Goal: Task Accomplishment & Management: Manage account settings

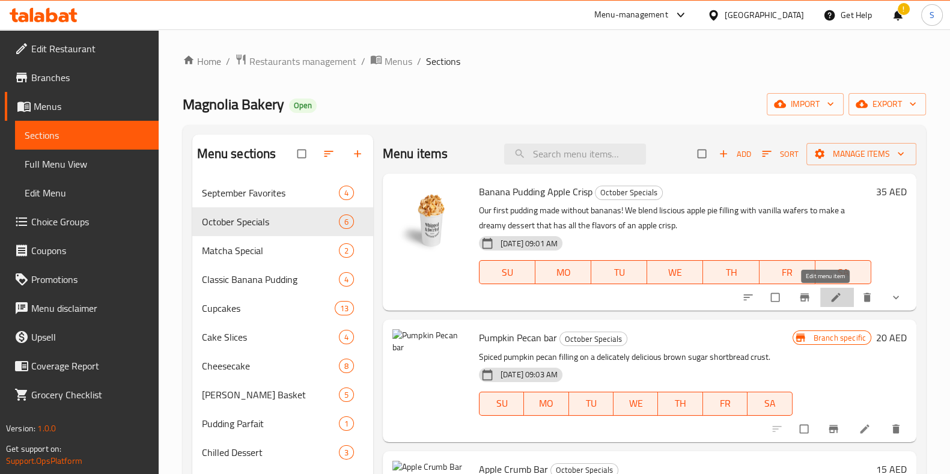
click at [831, 295] on icon at bounding box center [835, 297] width 9 height 9
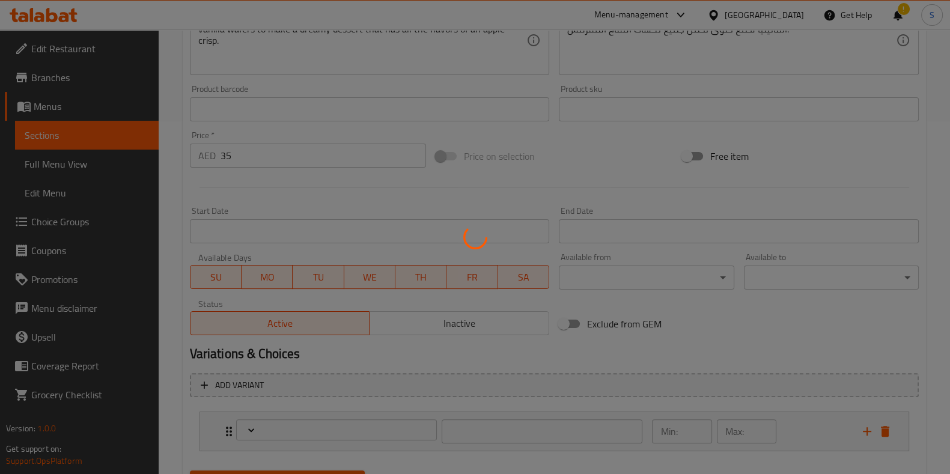
scroll to position [411, 0]
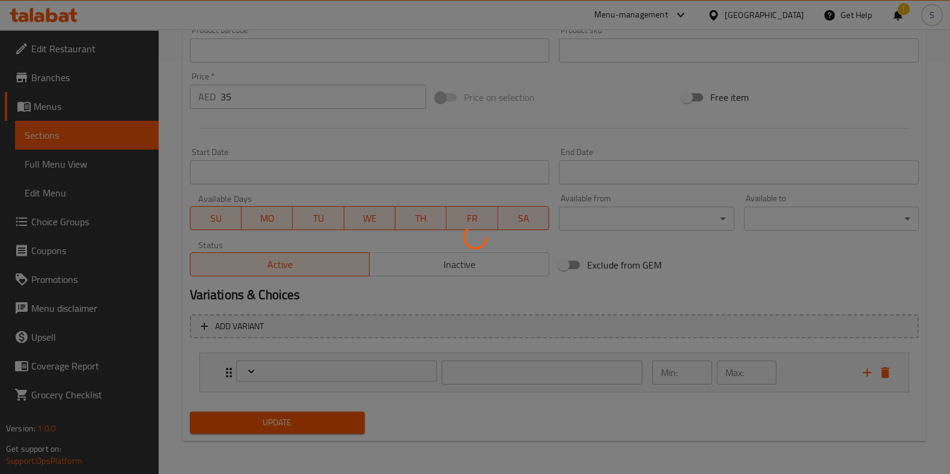
type input "اختيارك من الحجم:-"
type input "1"
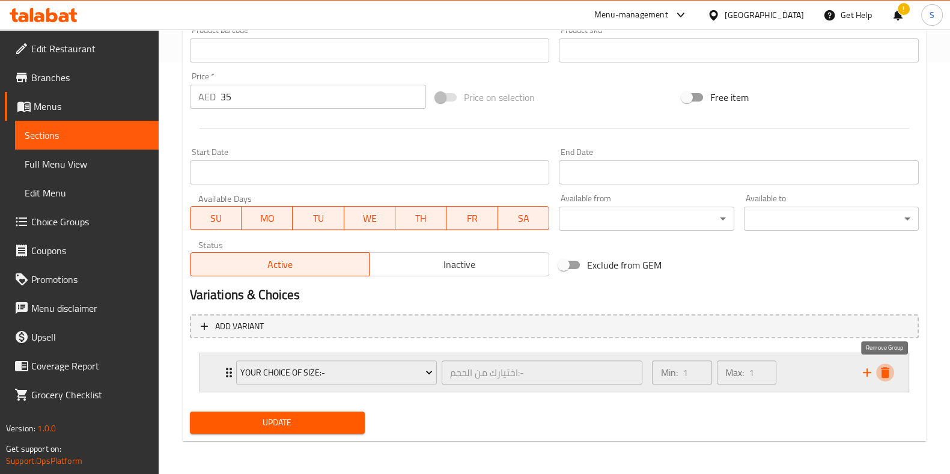
click at [886, 378] on icon "delete" at bounding box center [884, 372] width 14 height 14
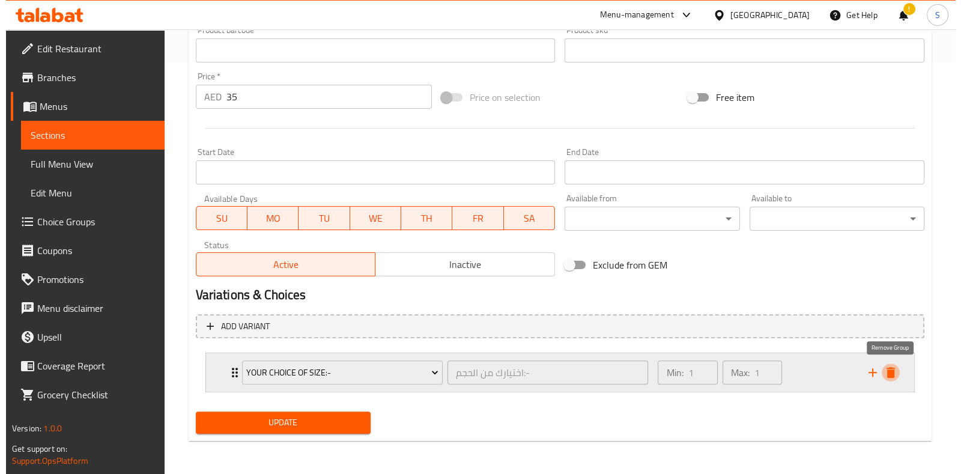
scroll to position [391, 0]
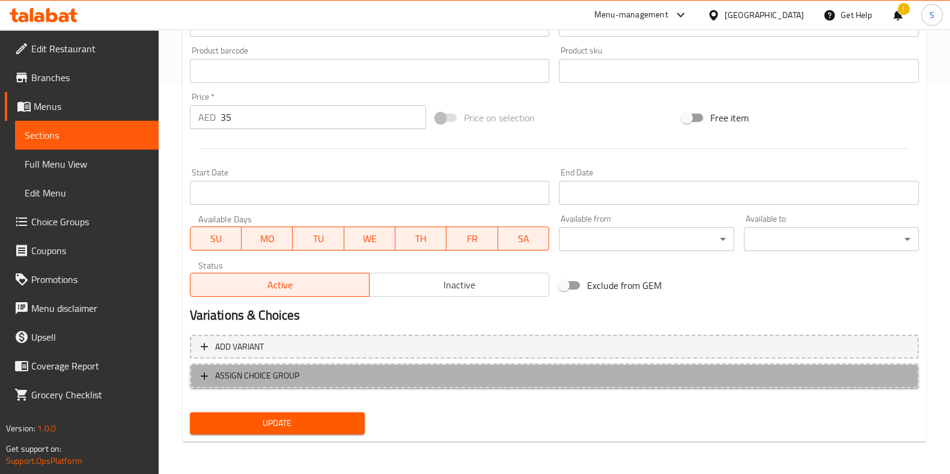
click at [277, 371] on span "ASSIGN CHOICE GROUP" at bounding box center [257, 375] width 84 height 15
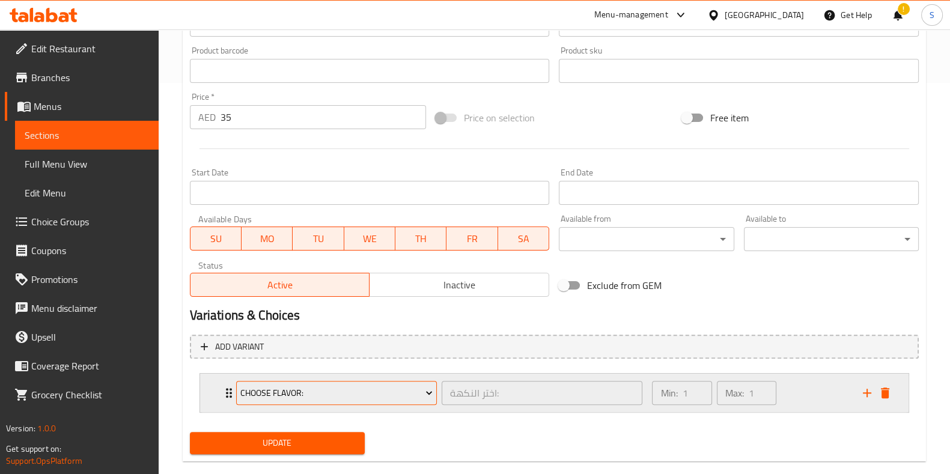
click at [380, 390] on span "Choose Flavor:" at bounding box center [336, 393] width 192 height 15
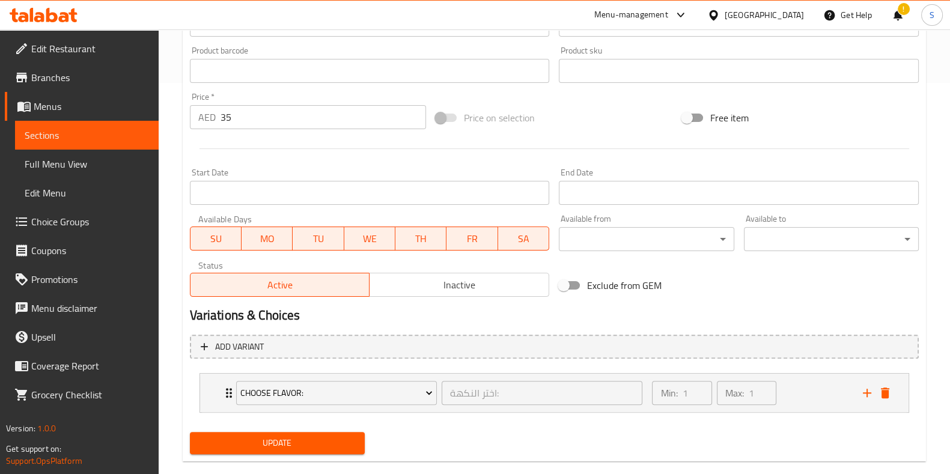
scroll to position [0, 0]
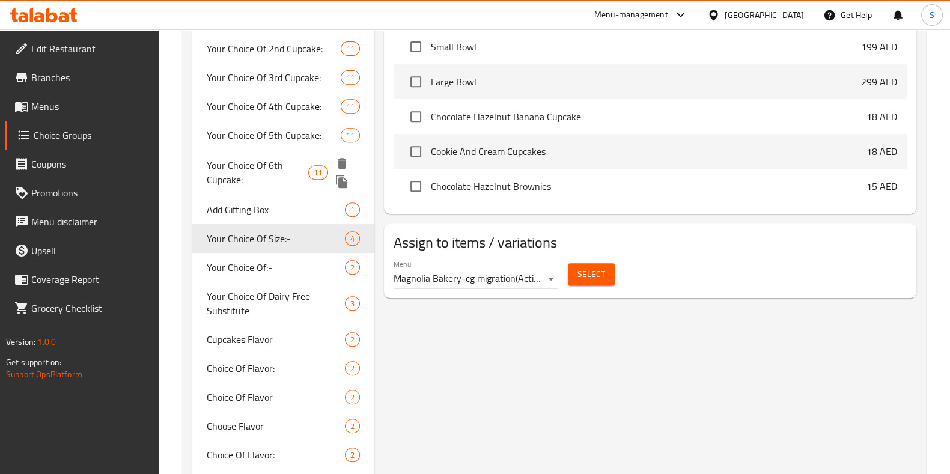
scroll to position [637, 0]
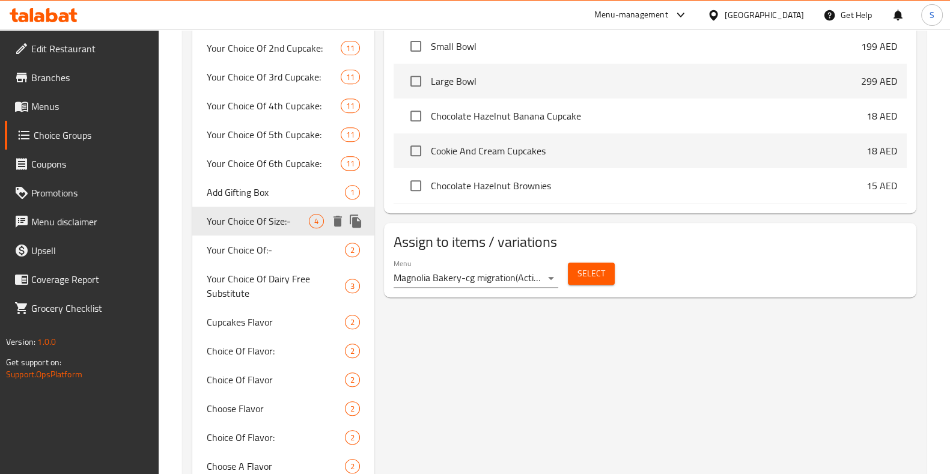
click at [291, 215] on span "Your Choice Of Size:-" at bounding box center [258, 221] width 102 height 14
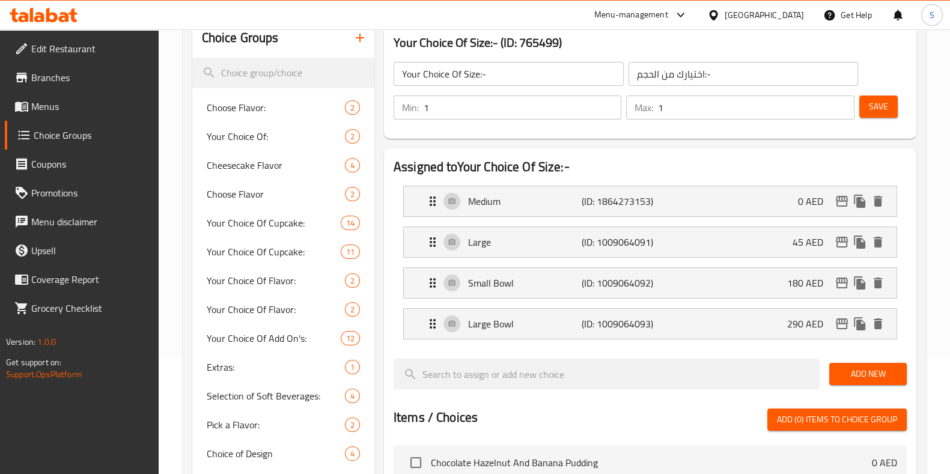
scroll to position [118, 0]
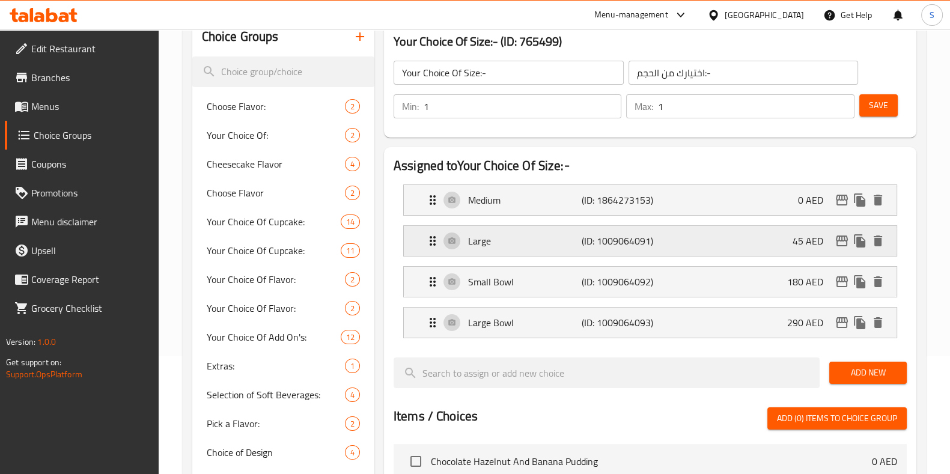
click at [495, 244] on p "Large" at bounding box center [525, 241] width 114 height 14
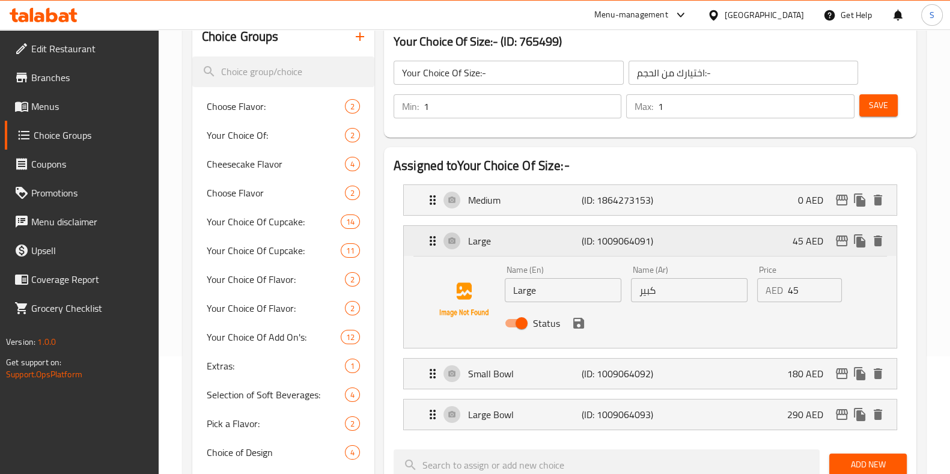
click at [495, 244] on p "Large" at bounding box center [525, 241] width 114 height 14
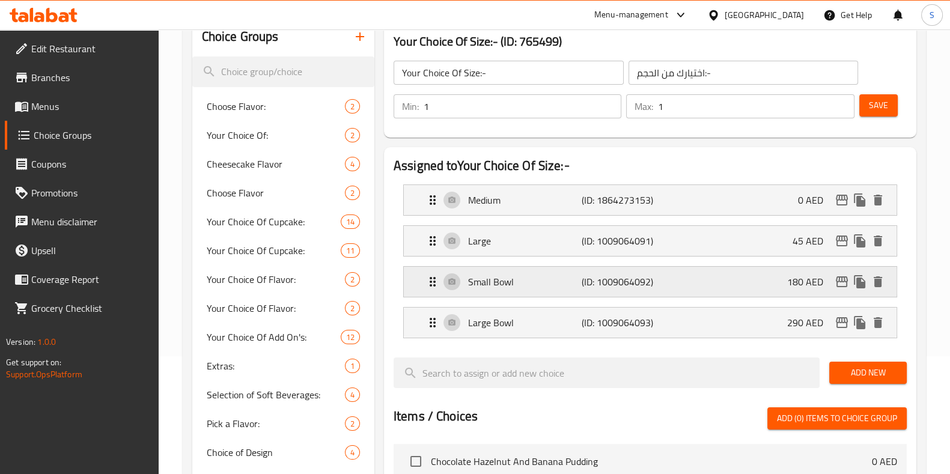
click at [501, 281] on p "Small Bowl" at bounding box center [525, 281] width 114 height 14
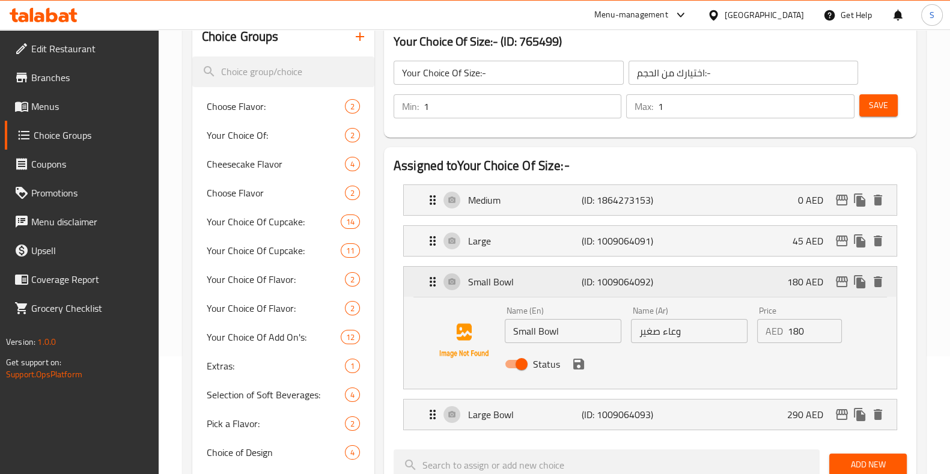
click at [501, 281] on p "Small Bowl" at bounding box center [525, 281] width 114 height 14
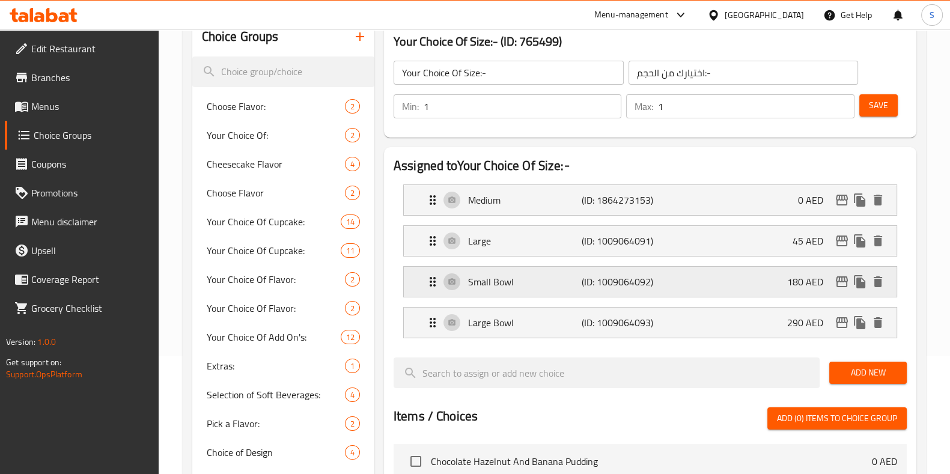
click at [703, 279] on div "Small Bowl (ID: 1009064092) 180 AED" at bounding box center [653, 282] width 456 height 30
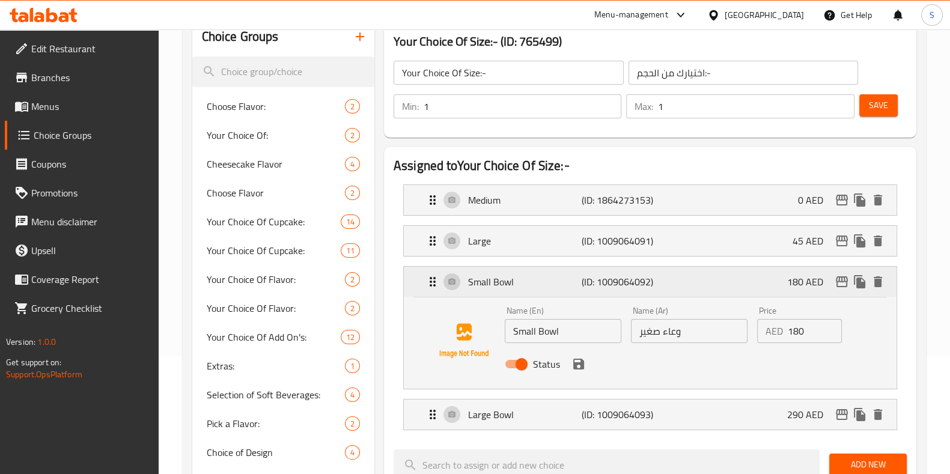
click at [703, 279] on div "Small Bowl (ID: 1009064092) 180 AED" at bounding box center [653, 282] width 456 height 30
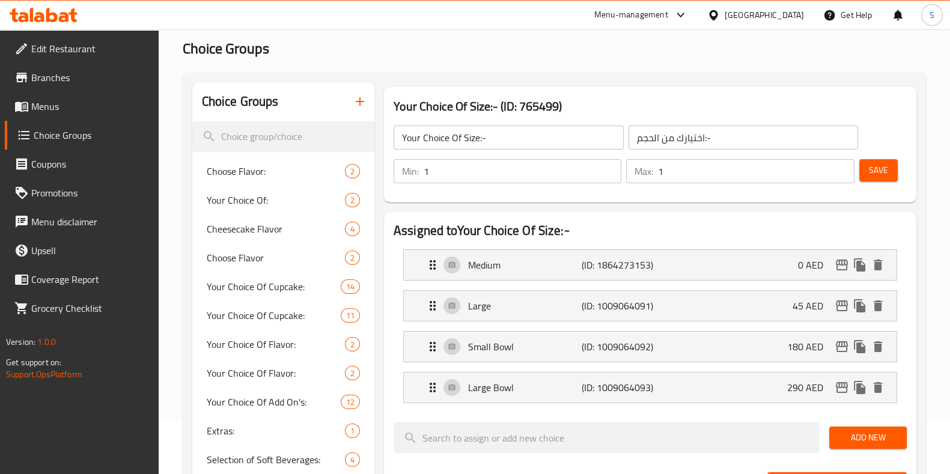
scroll to position [0, 0]
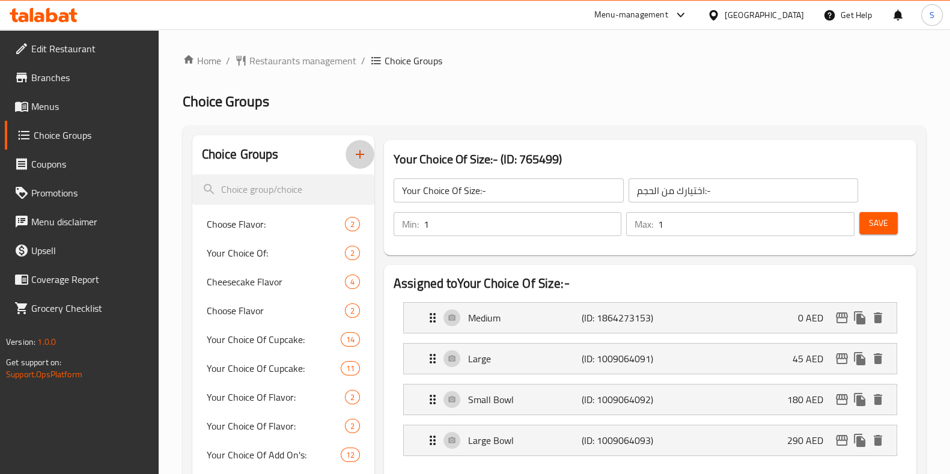
click at [357, 154] on icon "button" at bounding box center [360, 154] width 8 height 8
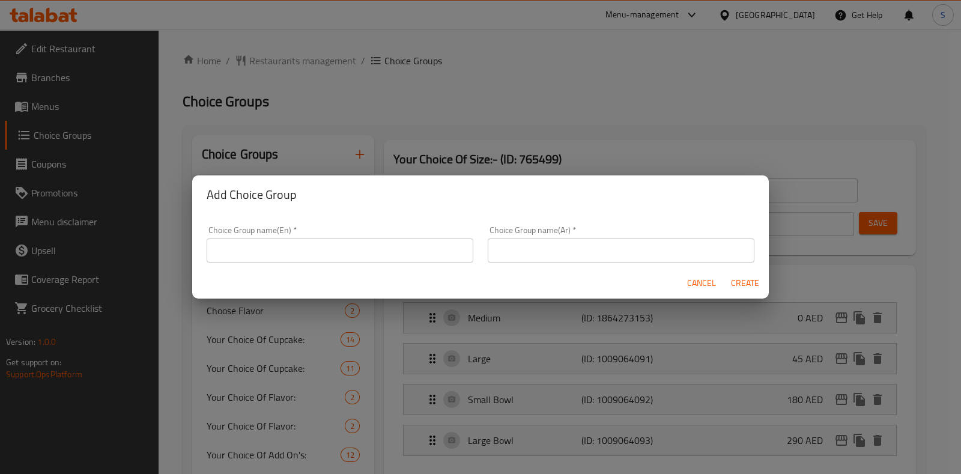
click at [359, 245] on input "text" at bounding box center [340, 250] width 267 height 24
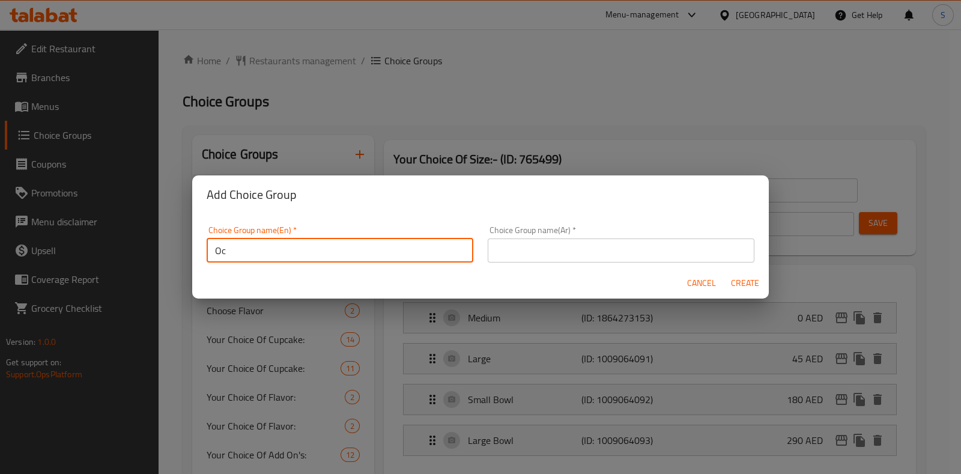
type input "O"
type input "Your Choice of Oct Special"
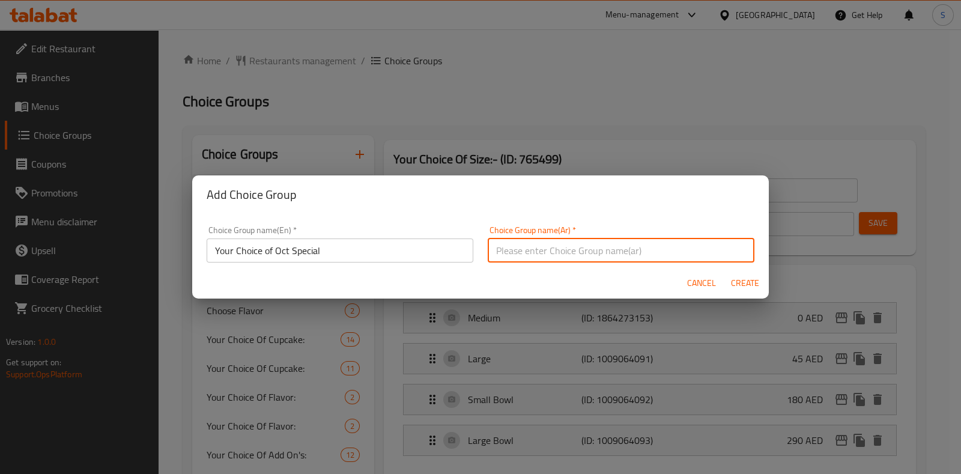
click at [525, 255] on input "text" at bounding box center [621, 250] width 267 height 24
type input "اختيارك من اكتوبر سبشيال"
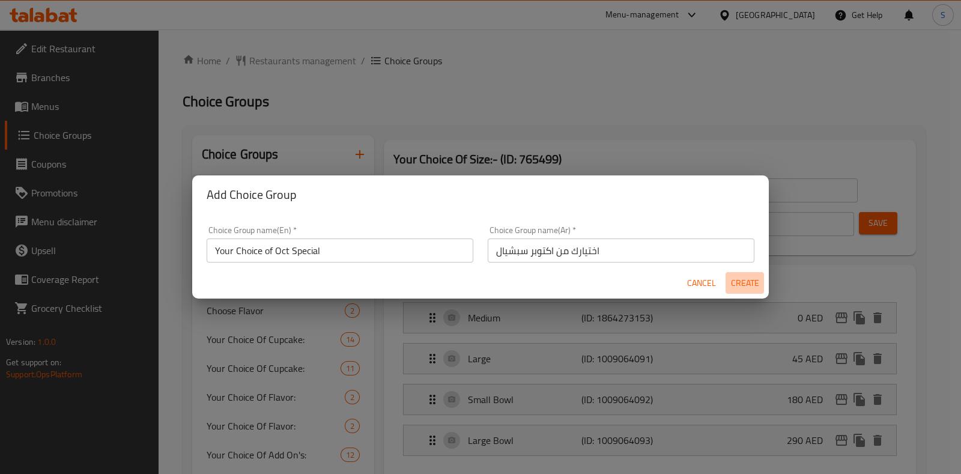
click at [737, 282] on span "Create" at bounding box center [744, 283] width 29 height 15
type input "Your Choice of Oct Special"
type input "اختيارك من اكتوبر سبشيال"
type input "0"
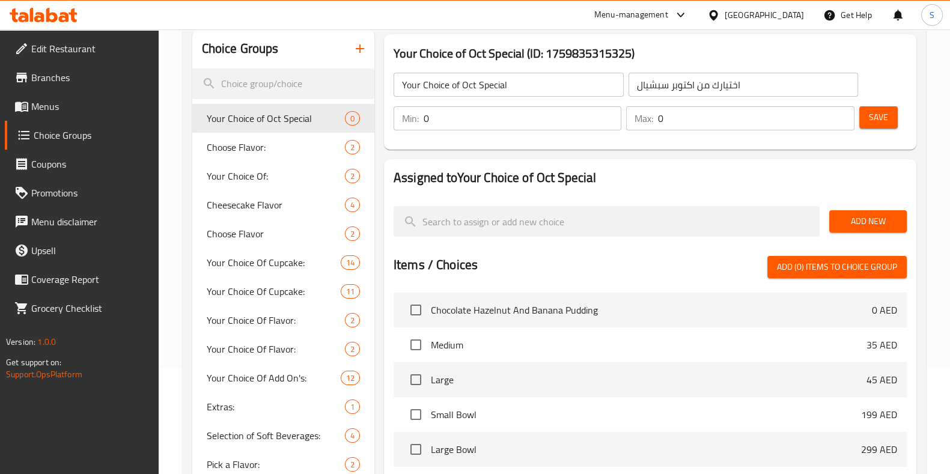
scroll to position [106, 0]
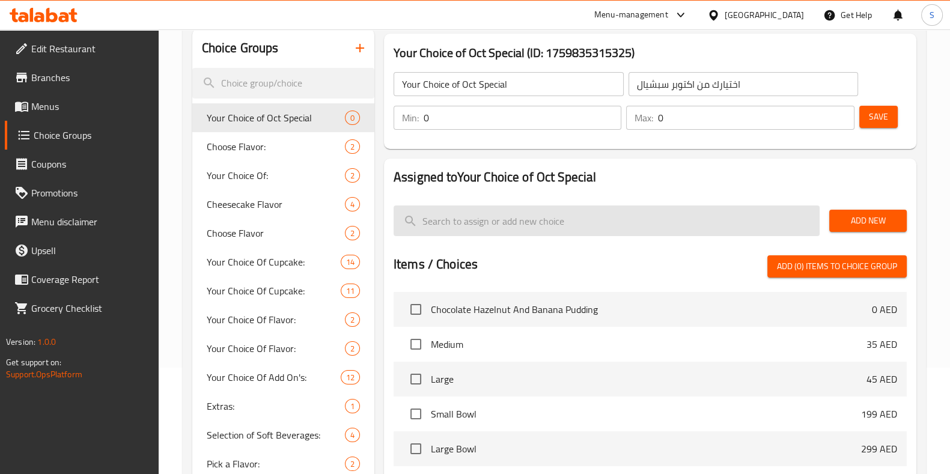
click at [562, 217] on input "search" at bounding box center [606, 220] width 426 height 31
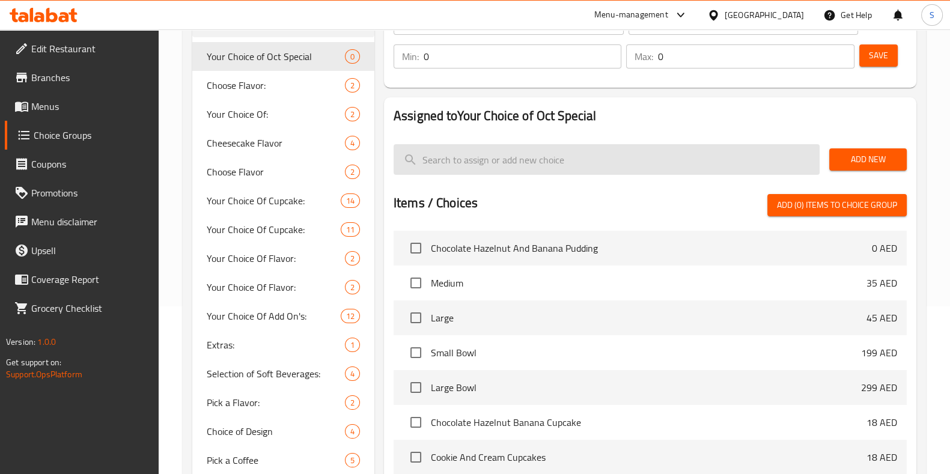
scroll to position [171, 0]
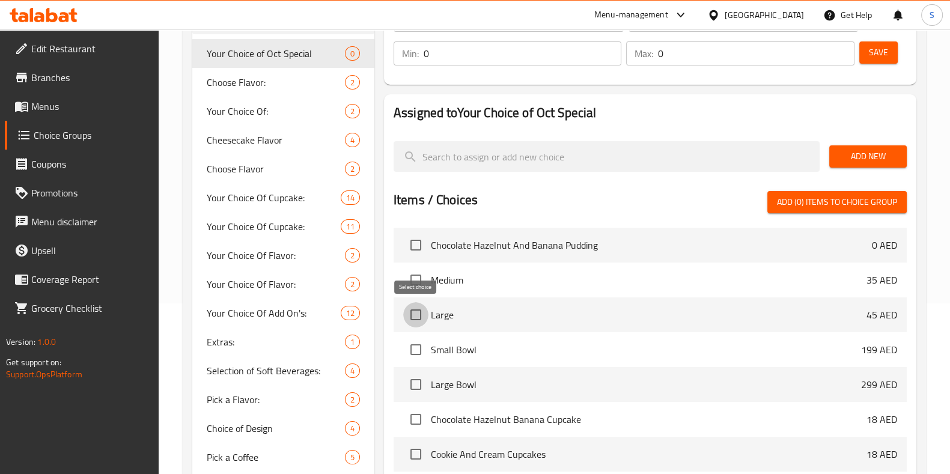
click at [415, 316] on input "checkbox" at bounding box center [415, 314] width 25 height 25
checkbox input "true"
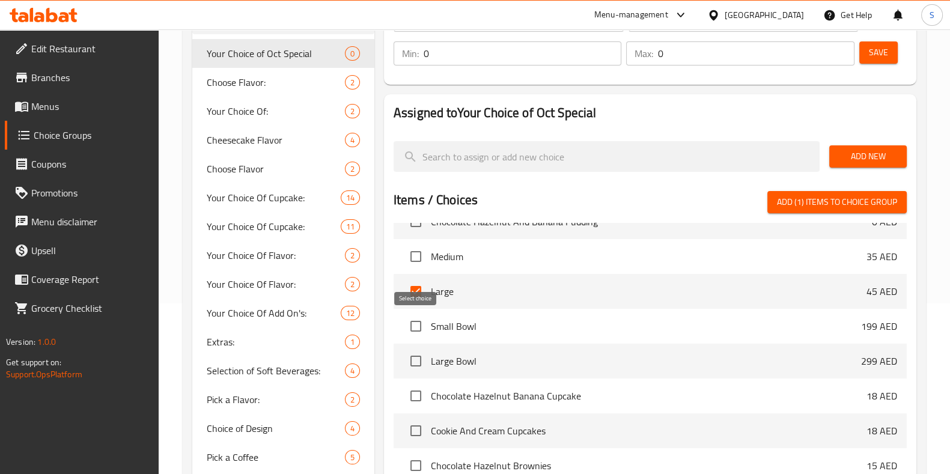
click at [415, 324] on input "checkbox" at bounding box center [415, 325] width 25 height 25
checkbox input "true"
click at [413, 359] on input "checkbox" at bounding box center [415, 360] width 25 height 25
checkbox input "true"
click at [415, 256] on input "checkbox" at bounding box center [415, 256] width 25 height 25
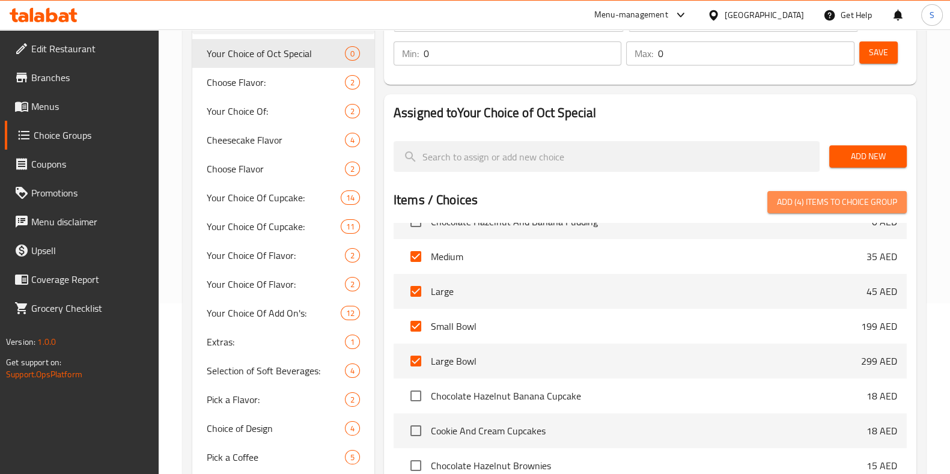
click at [821, 199] on span "Add (4) items to choice group" at bounding box center [837, 202] width 120 height 15
checkbox input "false"
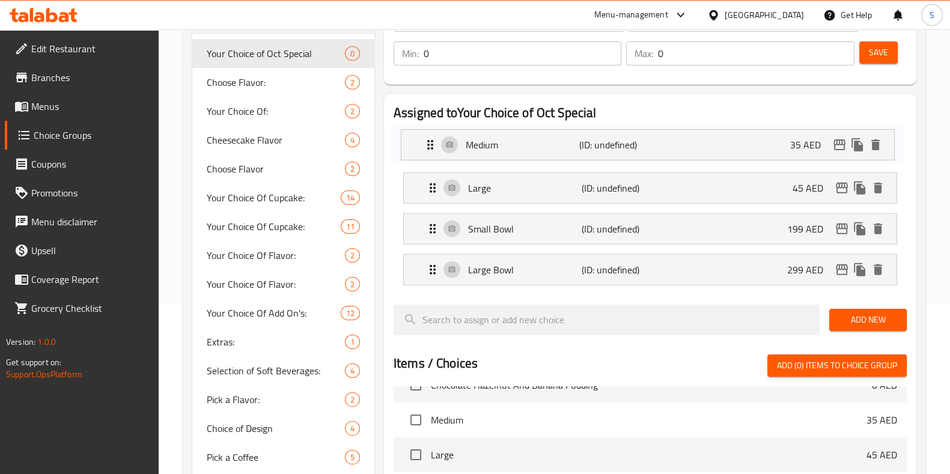
drag, startPoint x: 429, startPoint y: 217, endPoint x: 429, endPoint y: 137, distance: 80.5
click at [429, 137] on nav "Large (ID: undefined) 45 AED Name (En) Large Name (En) Name (Ar) كبير Name (Ar)…" at bounding box center [649, 208] width 513 height 173
click at [500, 146] on p "Medium" at bounding box center [525, 147] width 114 height 14
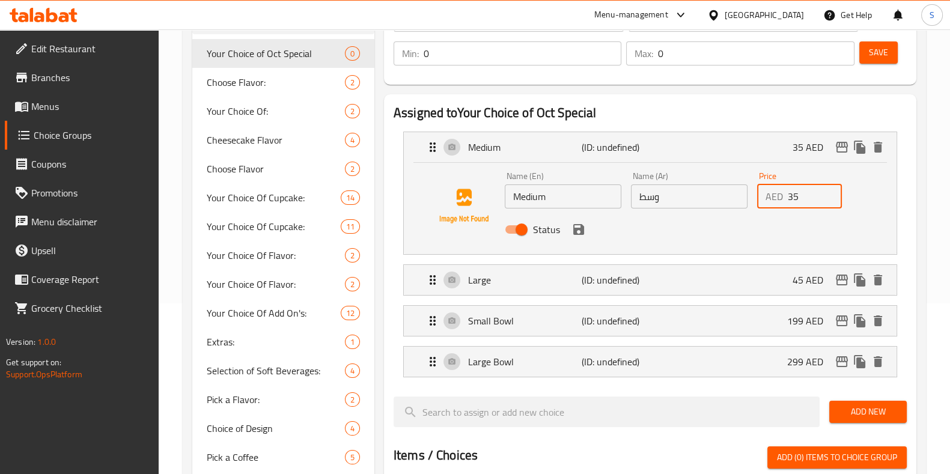
click at [836, 197] on input "35" at bounding box center [814, 196] width 55 height 24
type input "3"
click at [721, 235] on div "Status" at bounding box center [689, 229] width 378 height 32
click at [578, 235] on icon "save" at bounding box center [578, 229] width 14 height 14
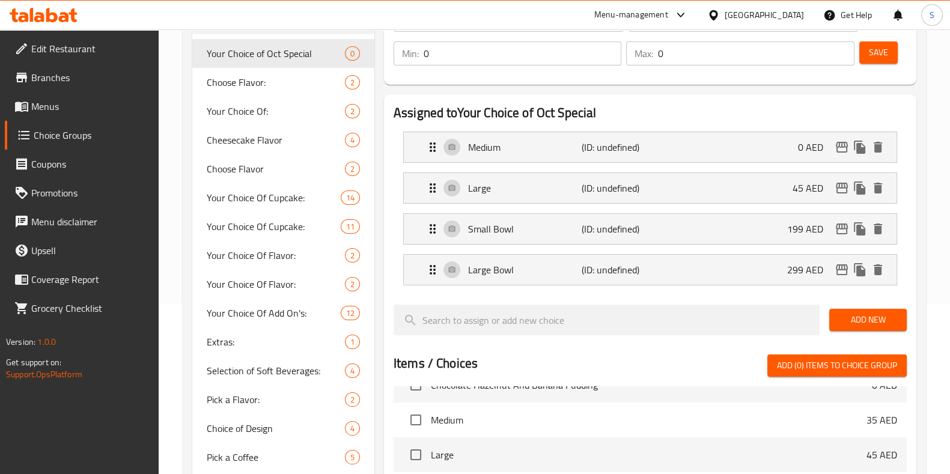
type input "0"
click at [761, 146] on div "Medium (ID: undefined) 0 AED" at bounding box center [653, 147] width 456 height 30
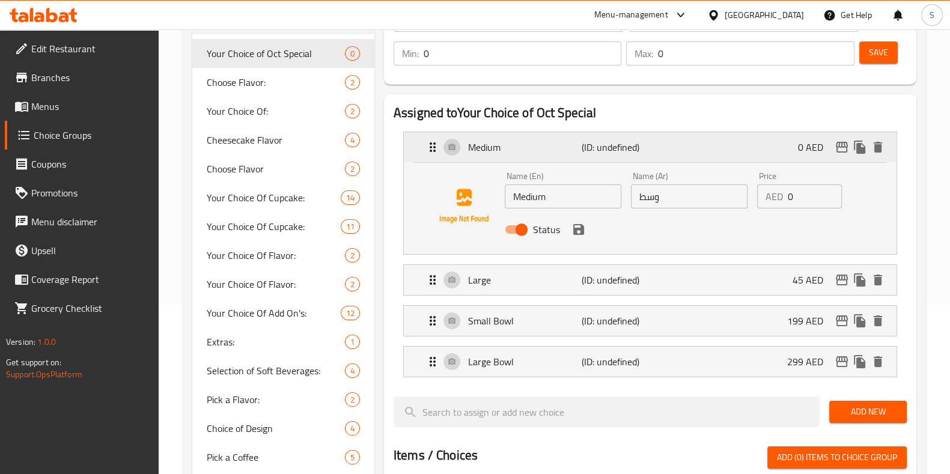
click at [761, 146] on div "Medium (ID: undefined) 0 AED" at bounding box center [653, 147] width 456 height 30
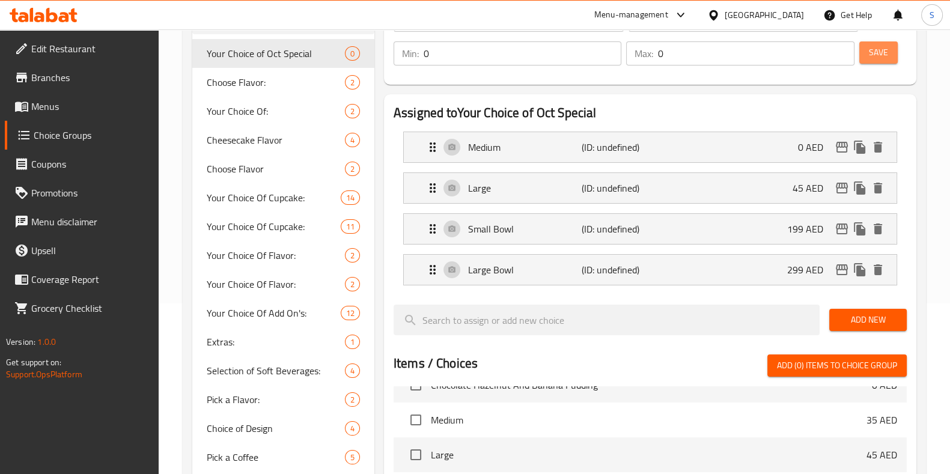
click at [875, 50] on span "Save" at bounding box center [877, 52] width 19 height 15
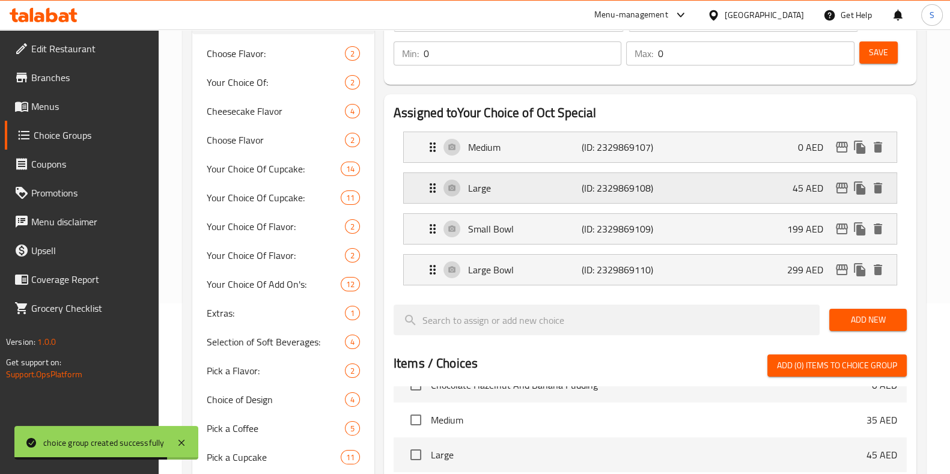
click at [664, 184] on div "Large (ID: 2329869108) 45 AED" at bounding box center [653, 188] width 456 height 30
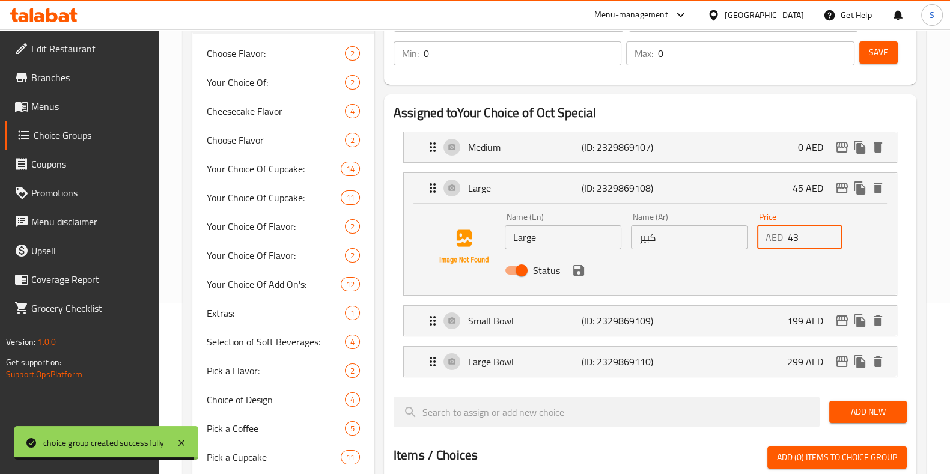
drag, startPoint x: 802, startPoint y: 239, endPoint x: 796, endPoint y: 235, distance: 6.5
click at [796, 235] on input "43" at bounding box center [814, 237] width 55 height 24
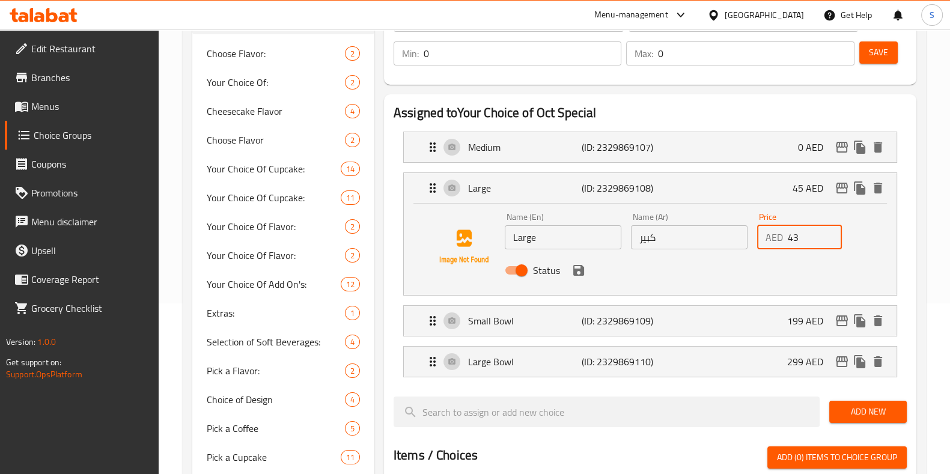
drag, startPoint x: 805, startPoint y: 232, endPoint x: 784, endPoint y: 232, distance: 20.4
click at [784, 232] on div "AED 43 Price" at bounding box center [799, 237] width 85 height 24
click at [574, 273] on icon "save" at bounding box center [578, 270] width 11 height 11
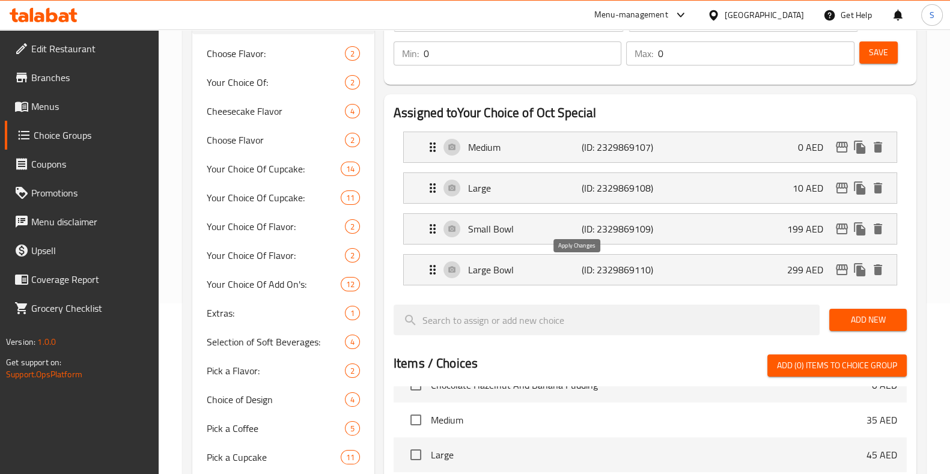
type input "10"
click at [703, 227] on div "Small Bowl (ID: 2329869109) 199 AED" at bounding box center [653, 229] width 456 height 30
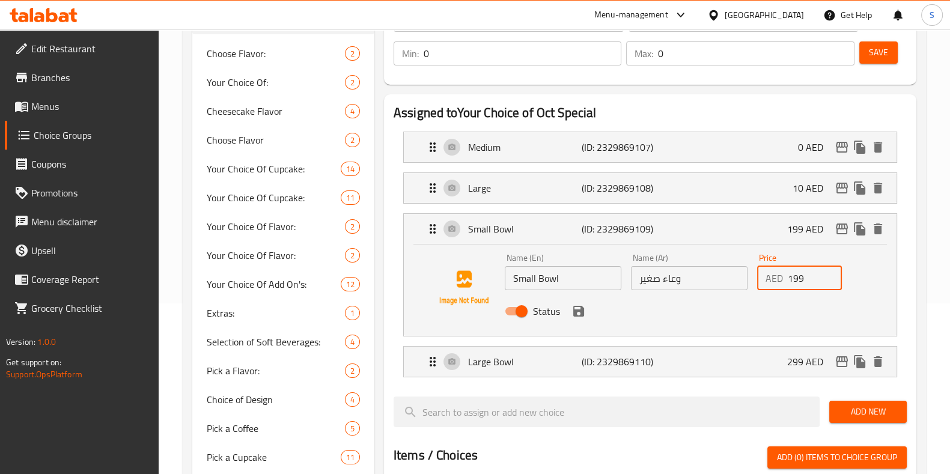
click at [811, 279] on input "199" at bounding box center [814, 278] width 55 height 24
click at [574, 313] on icon "save" at bounding box center [578, 311] width 11 height 11
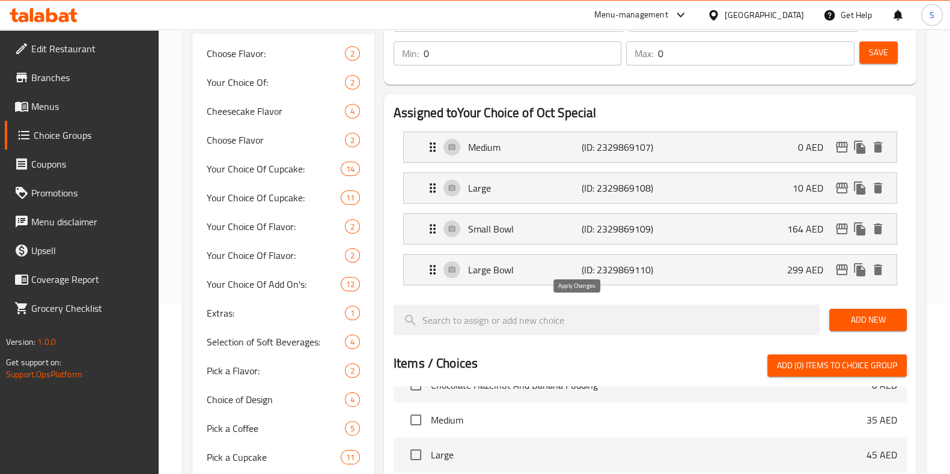
type input "164"
click at [634, 271] on p "(ID: 2329869110)" at bounding box center [619, 269] width 76 height 14
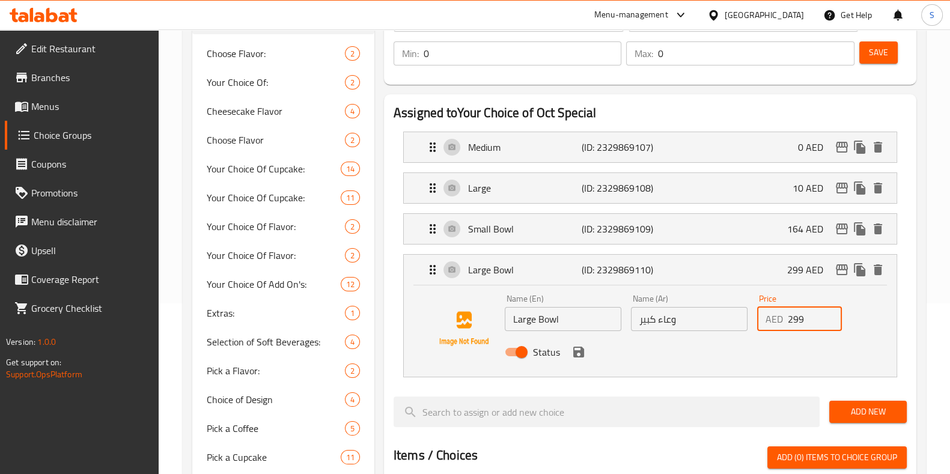
click at [814, 320] on input "299" at bounding box center [814, 319] width 55 height 24
type input "2"
click at [808, 336] on div "Status" at bounding box center [689, 352] width 378 height 32
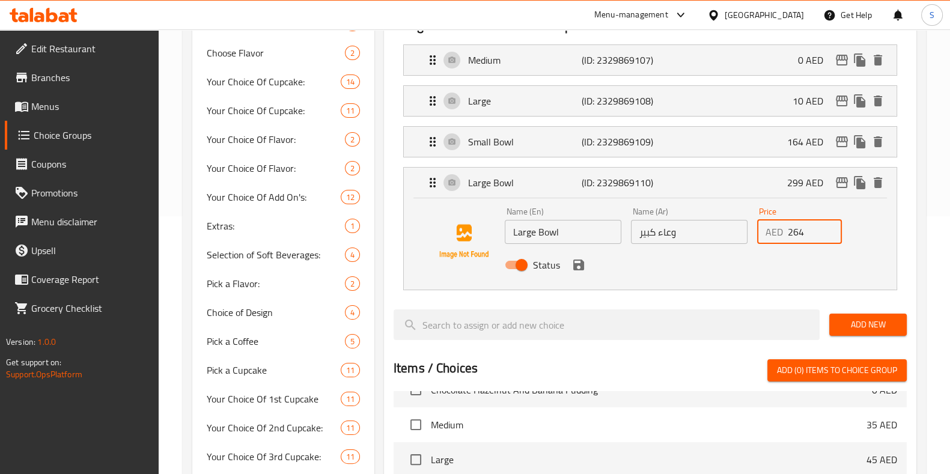
scroll to position [258, 0]
click at [573, 262] on icon "save" at bounding box center [578, 264] width 11 height 11
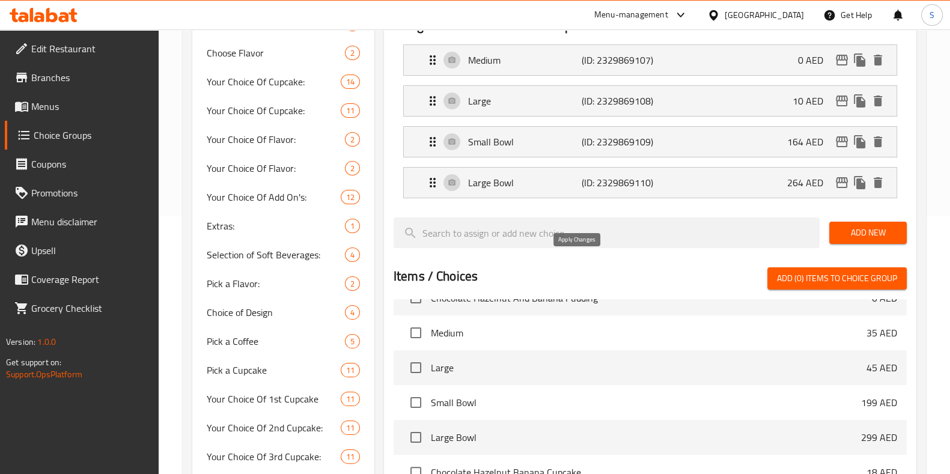
type input "264"
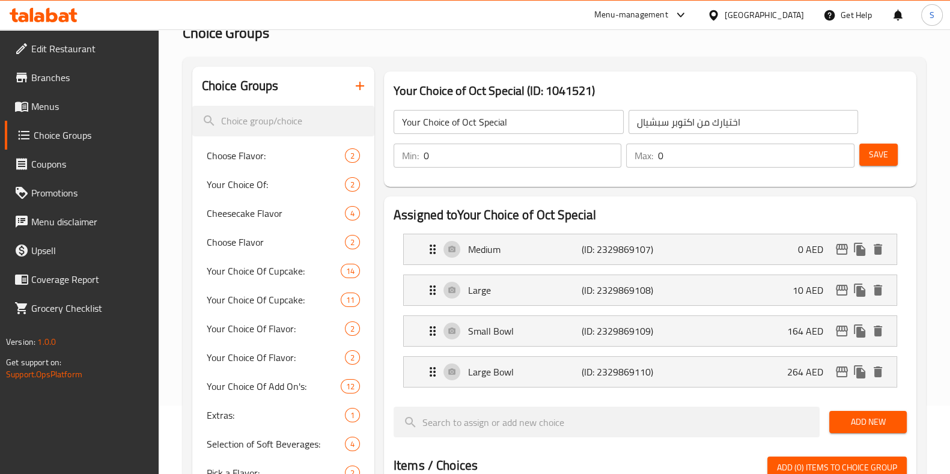
scroll to position [67, 0]
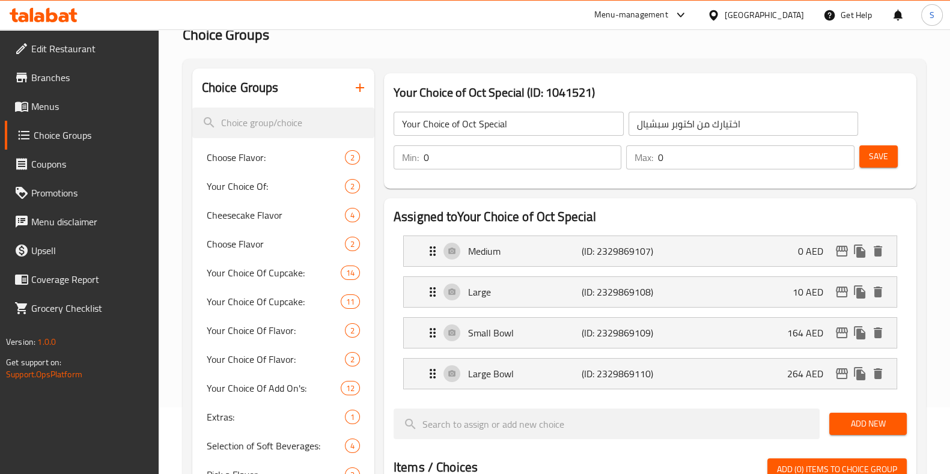
click at [880, 151] on span "Save" at bounding box center [877, 156] width 19 height 15
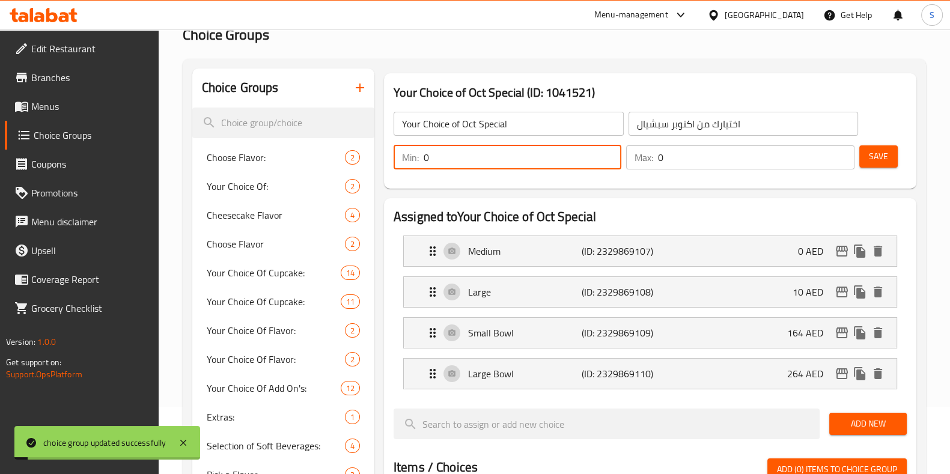
click at [458, 154] on input "0" at bounding box center [522, 157] width 198 height 24
type input "1"
click at [679, 158] on input "0" at bounding box center [756, 157] width 196 height 24
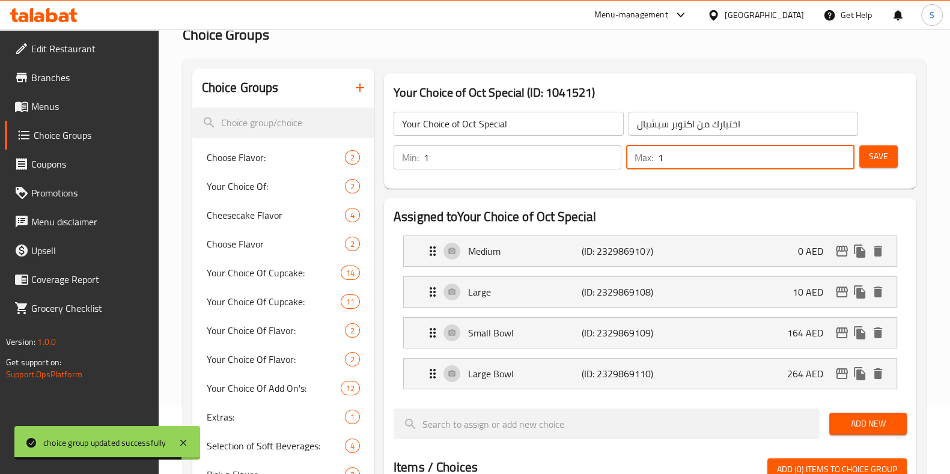
type input "1"
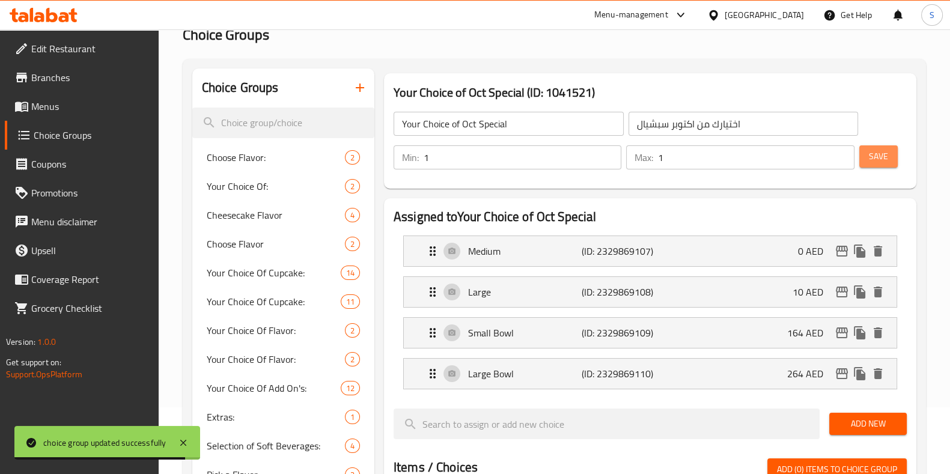
click at [874, 152] on span "Save" at bounding box center [877, 156] width 19 height 15
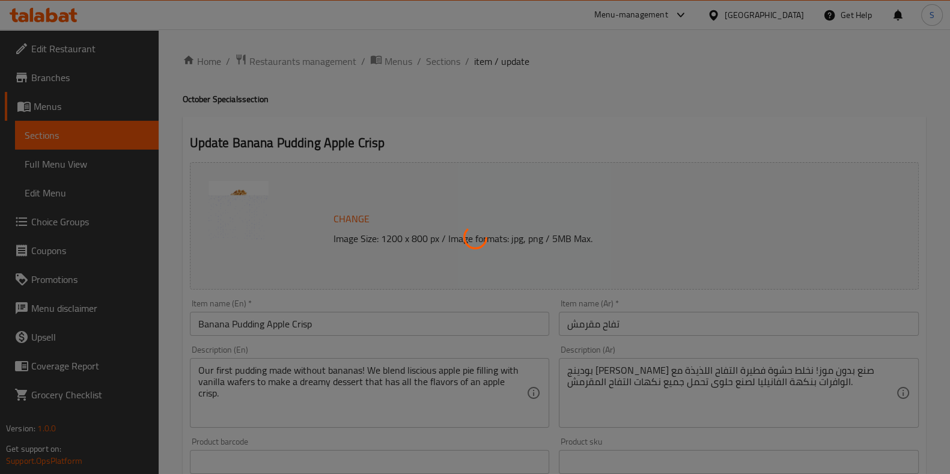
type input "اختيارك من الحجم:-"
type input "1"
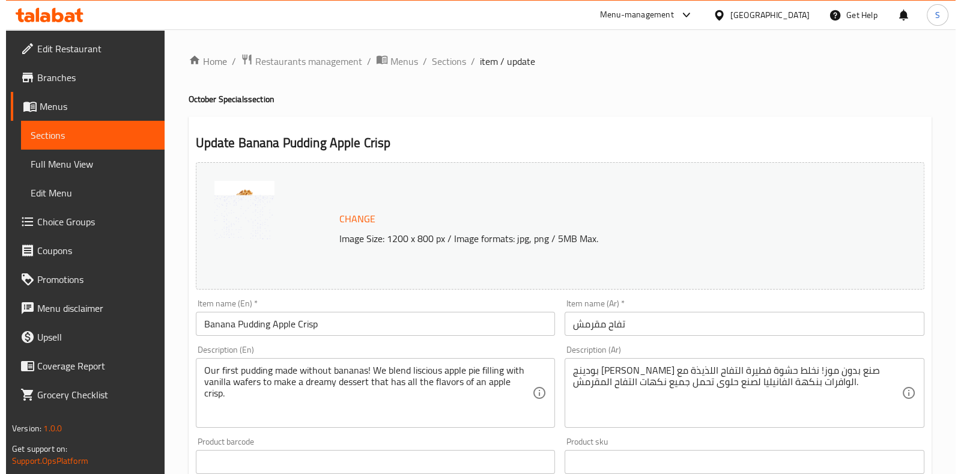
scroll to position [411, 0]
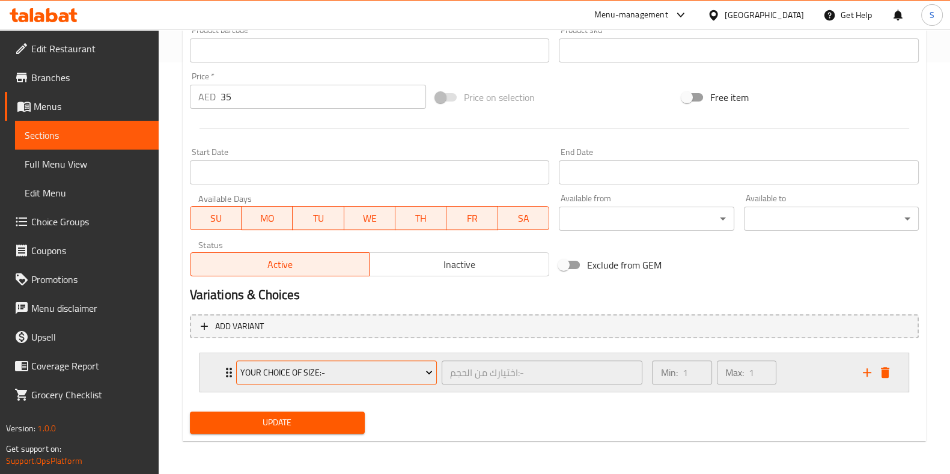
click at [417, 375] on span "Your Choice Of Size:-" at bounding box center [336, 372] width 192 height 15
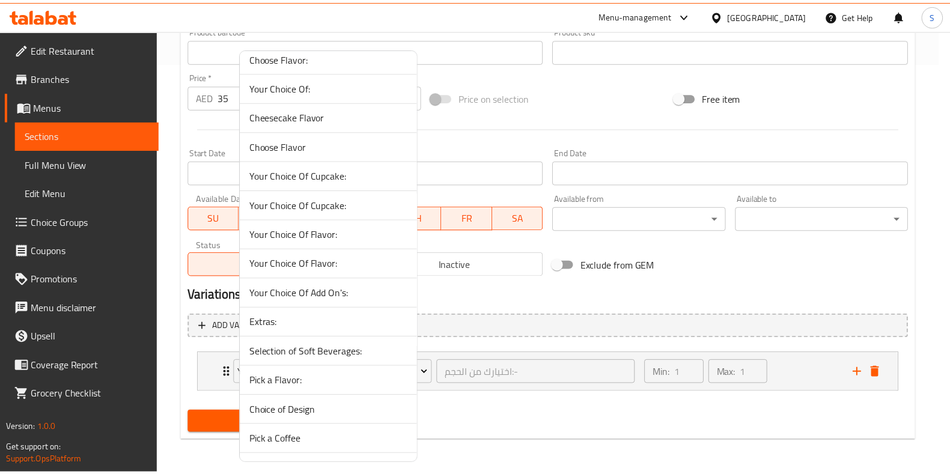
scroll to position [11, 0]
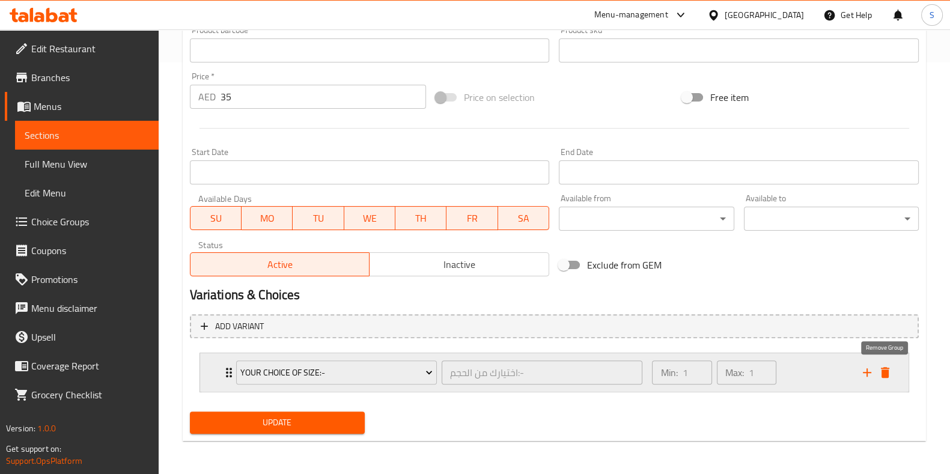
click at [880, 372] on icon "delete" at bounding box center [884, 372] width 14 height 14
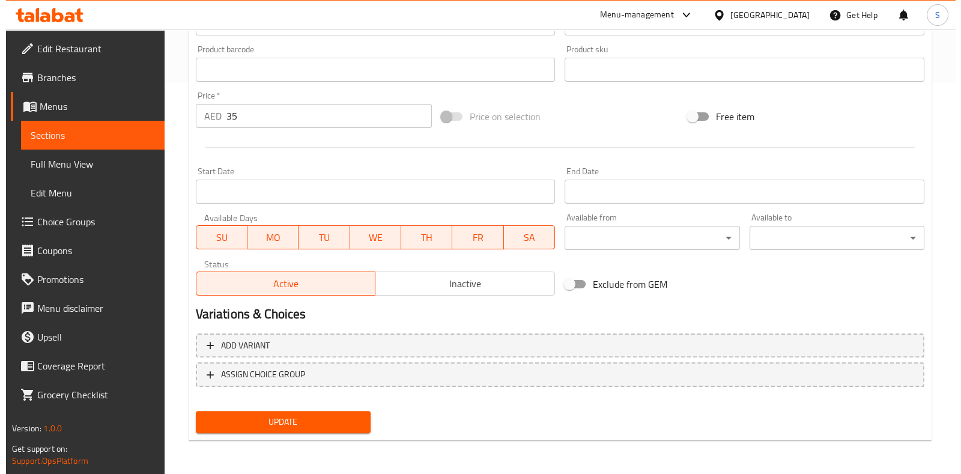
scroll to position [391, 0]
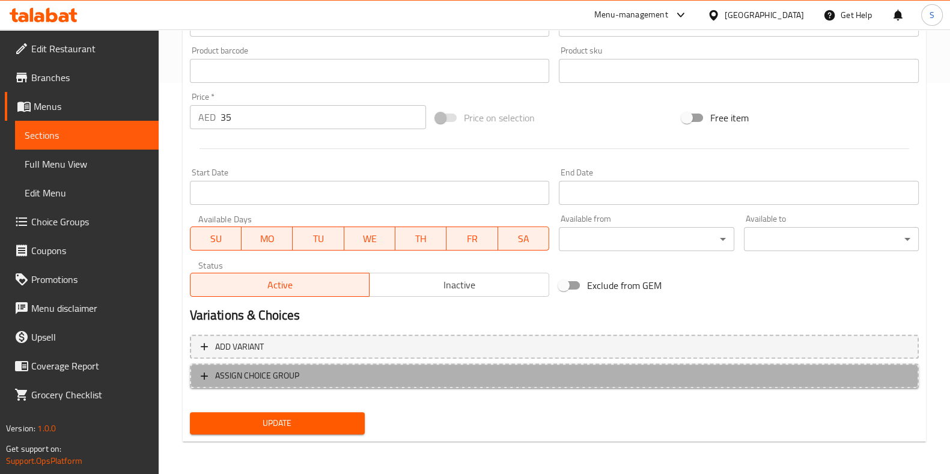
click at [270, 374] on span "ASSIGN CHOICE GROUP" at bounding box center [257, 375] width 84 height 15
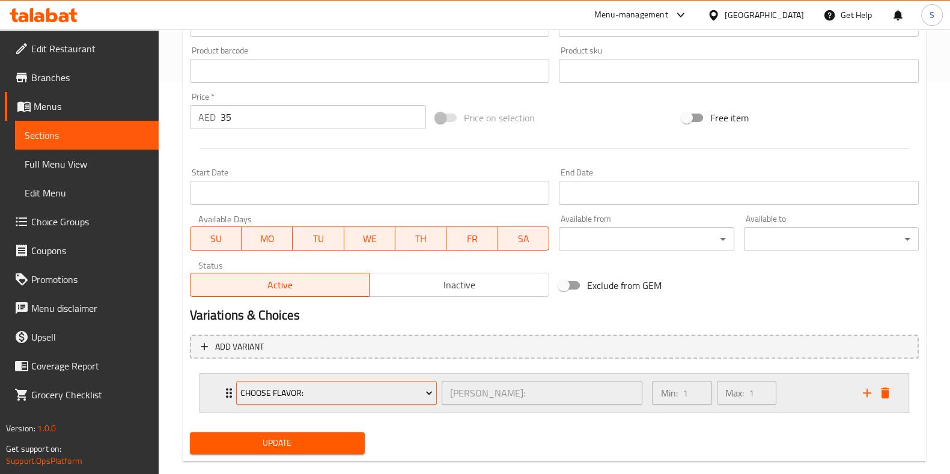
click at [333, 395] on span "Choose Flavor:" at bounding box center [336, 393] width 192 height 15
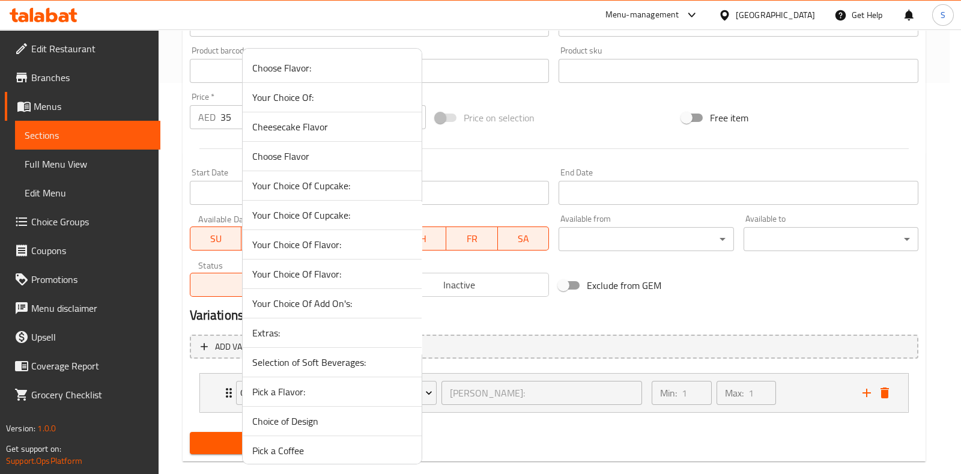
scroll to position [29, 0]
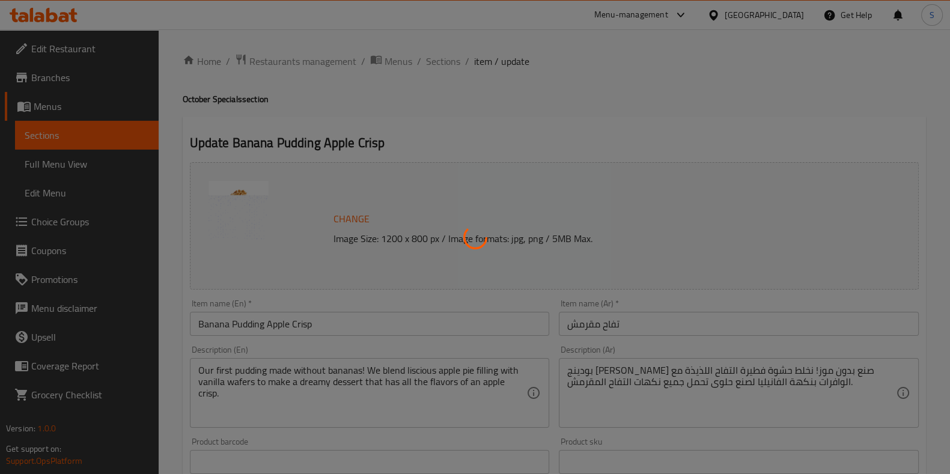
type input "اختيارك من الحجم:-"
type input "1"
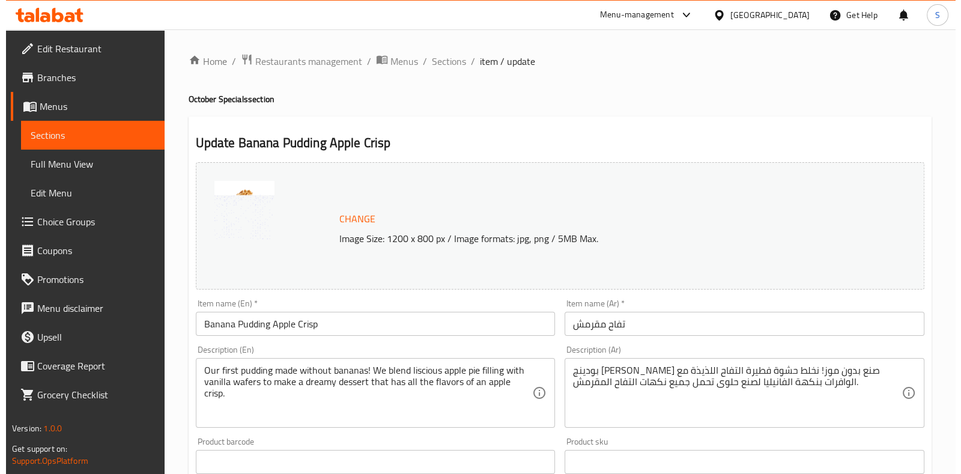
scroll to position [411, 0]
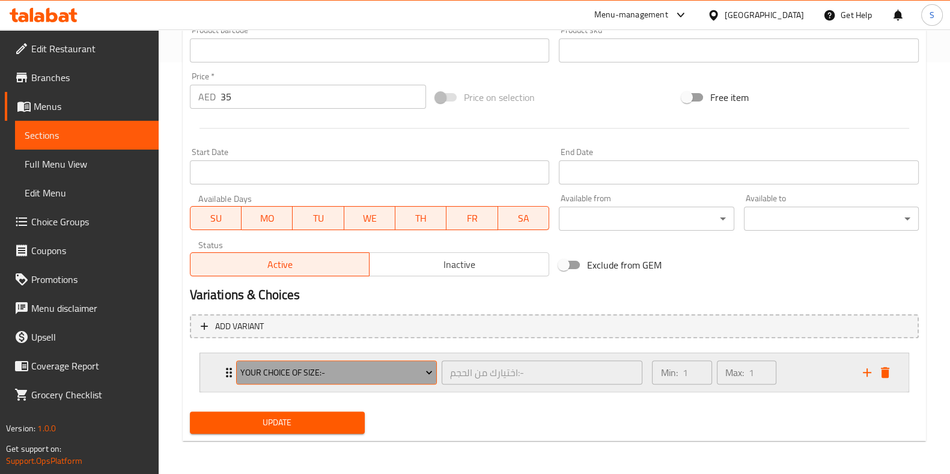
click at [339, 374] on span "Your Choice Of Size:-" at bounding box center [336, 372] width 192 height 15
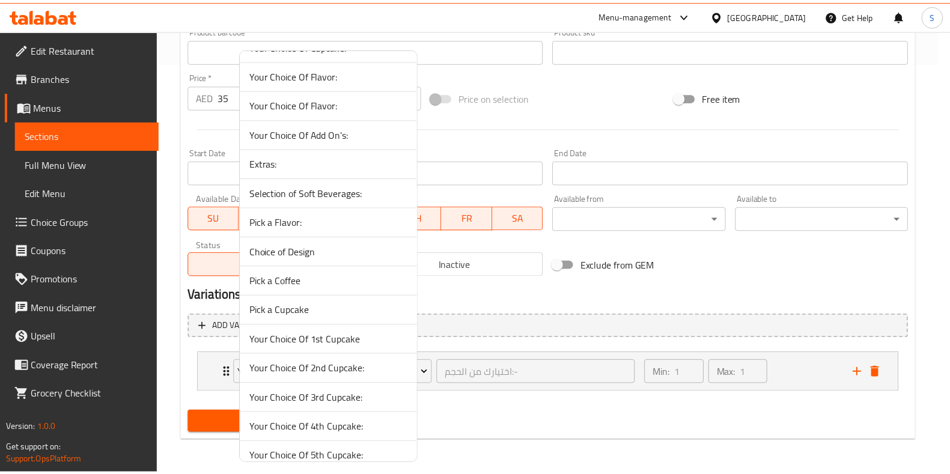
scroll to position [561, 0]
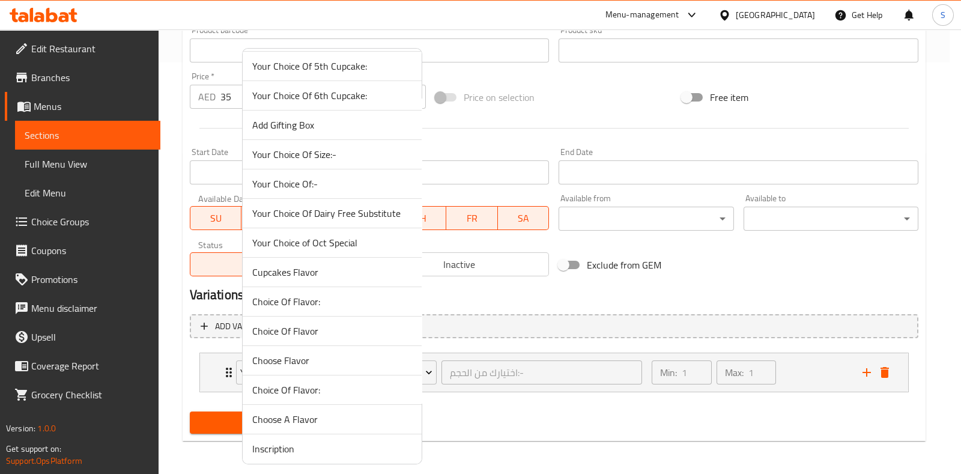
click at [340, 238] on span "Your Choice of Oct Special" at bounding box center [332, 242] width 160 height 14
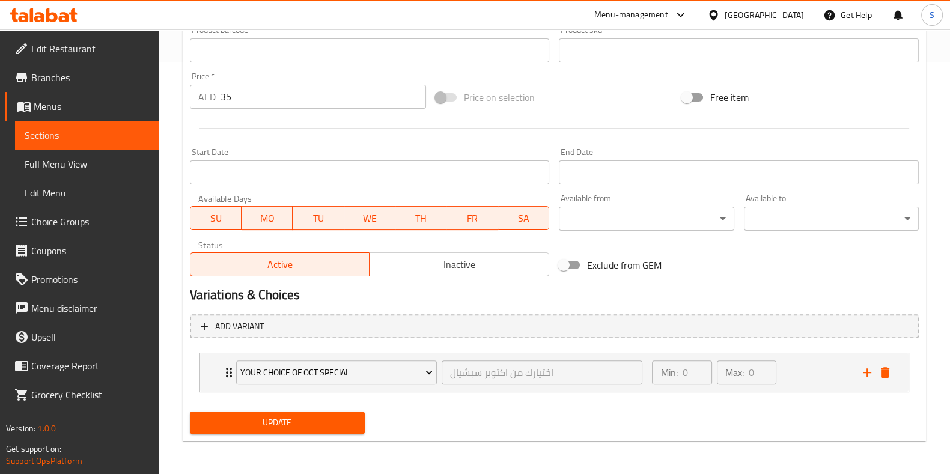
click at [288, 422] on span "Update" at bounding box center [277, 422] width 156 height 15
